Goal: Information Seeking & Learning: Learn about a topic

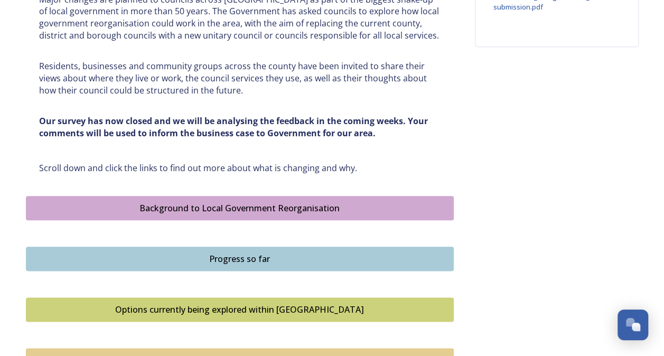
scroll to position [581, 0]
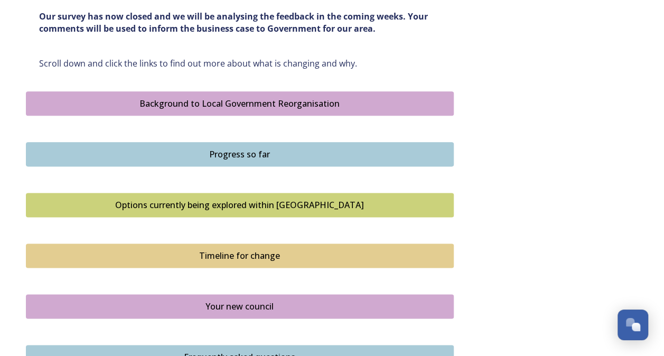
click at [264, 252] on div "Timeline for change" at bounding box center [240, 256] width 417 height 13
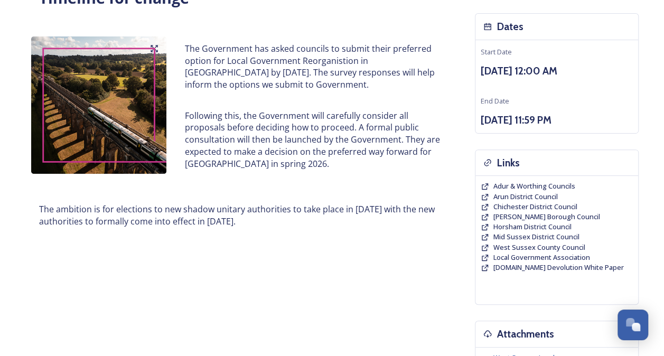
scroll to position [53, 0]
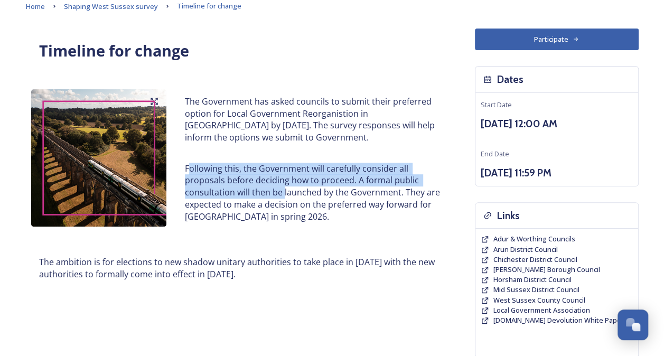
drag, startPoint x: 190, startPoint y: 166, endPoint x: 283, endPoint y: 187, distance: 95.4
click at [283, 187] on p "Following this, the Government will carefully consider all proposals before dec…" at bounding box center [312, 193] width 255 height 60
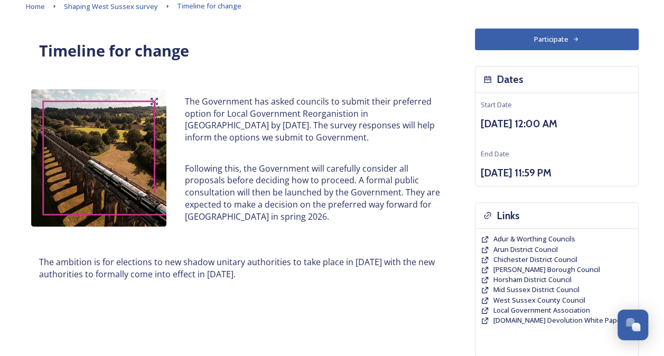
drag, startPoint x: 283, startPoint y: 187, endPoint x: 303, endPoint y: 215, distance: 34.4
click at [303, 215] on p "Following this, the Government will carefully consider all proposals before dec…" at bounding box center [312, 193] width 255 height 60
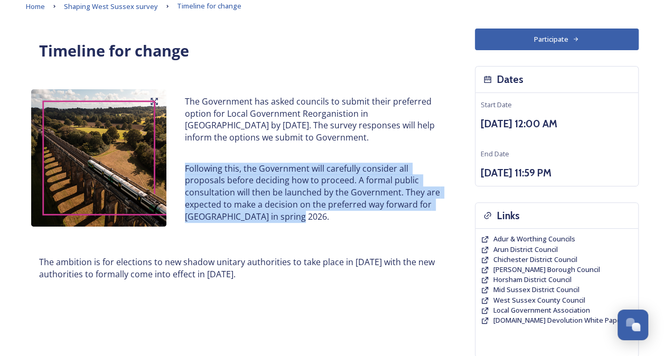
drag, startPoint x: 304, startPoint y: 219, endPoint x: 187, endPoint y: 172, distance: 126.1
click at [187, 172] on p "Following this, the Government will carefully consider all proposals before dec…" at bounding box center [312, 193] width 255 height 60
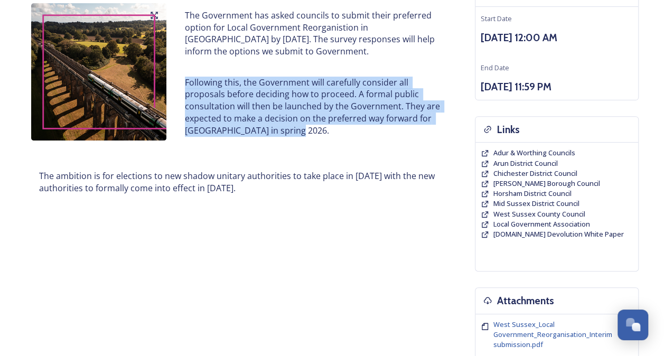
scroll to position [266, 0]
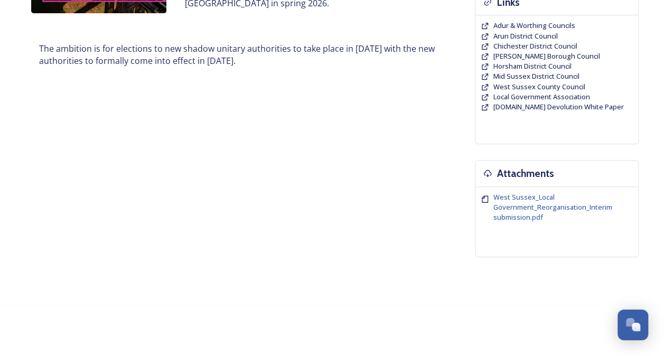
click at [286, 204] on div "Timeline for change The Government has asked councils to submit their preferred…" at bounding box center [332, 41] width 613 height 453
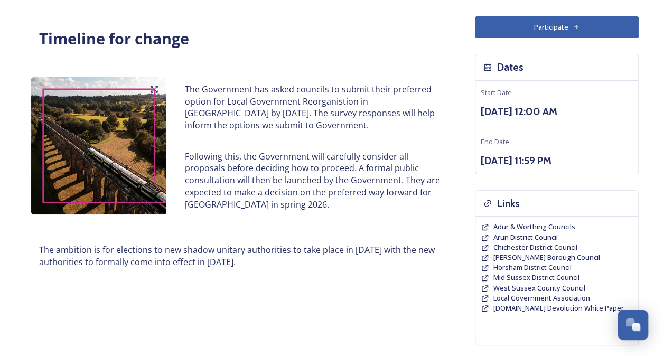
scroll to position [55, 0]
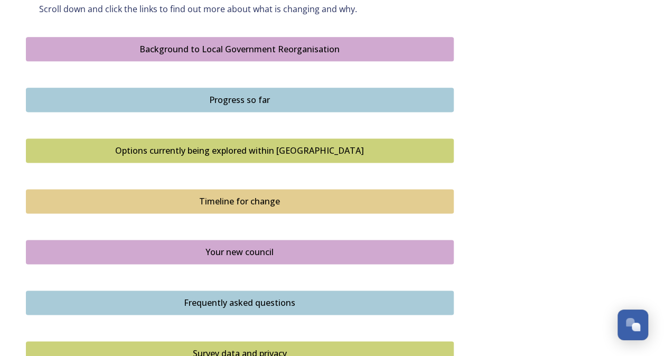
scroll to position [687, 0]
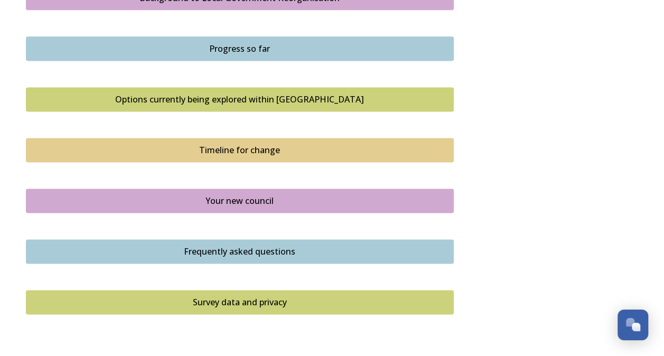
click at [255, 203] on div "Your new council" at bounding box center [240, 201] width 417 height 13
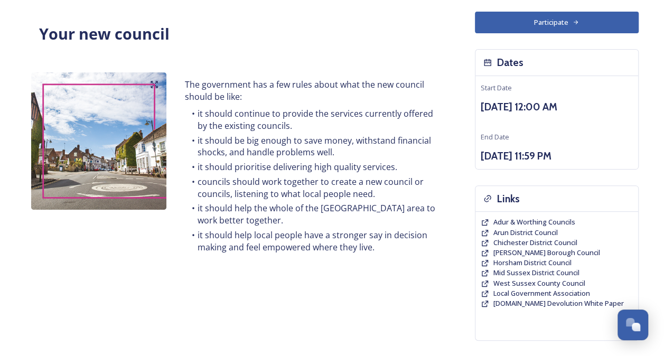
scroll to position [266, 0]
